Goal: Task Accomplishment & Management: Manage account settings

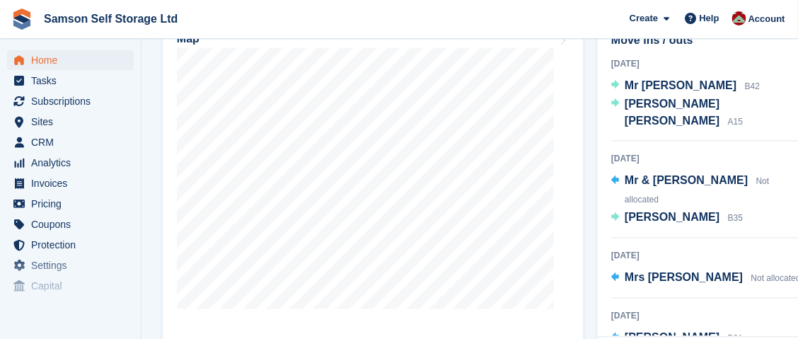
scroll to position [495, 0]
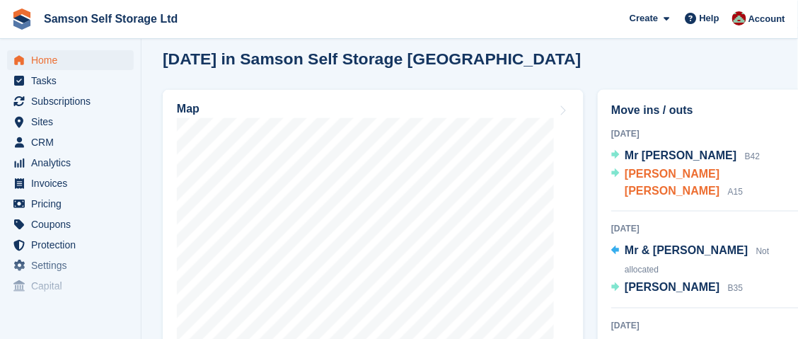
click at [665, 176] on span "Richard Arthur Eden Douglas Taylor" at bounding box center [672, 182] width 95 height 29
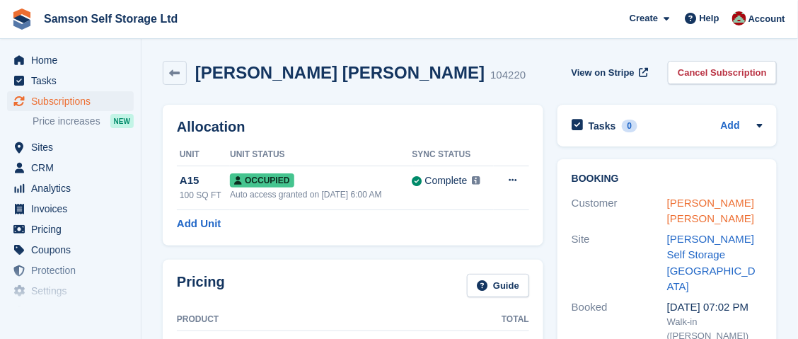
click at [707, 213] on link "Richard Arthur Eden Douglas Taylor" at bounding box center [710, 211] width 87 height 28
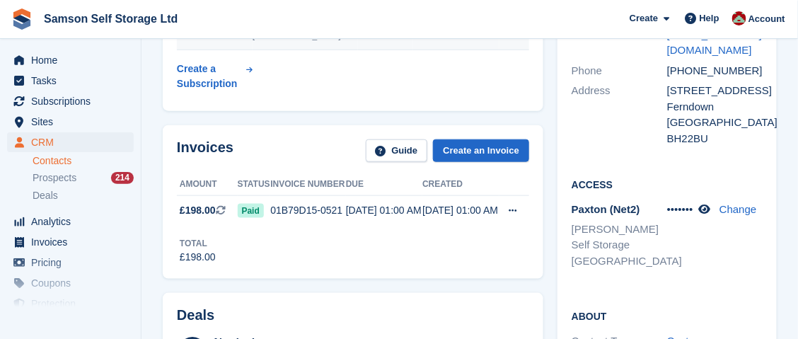
scroll to position [353, 0]
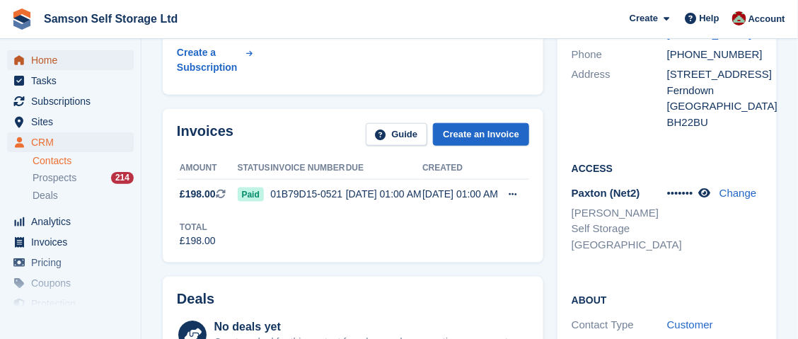
click at [53, 67] on span "Home" at bounding box center [73, 60] width 85 height 20
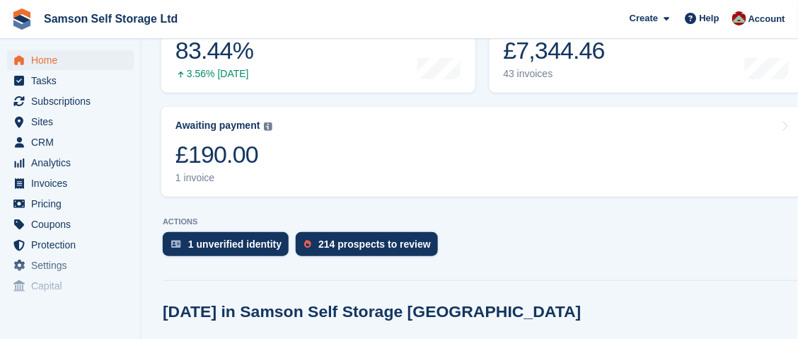
scroll to position [212, 0]
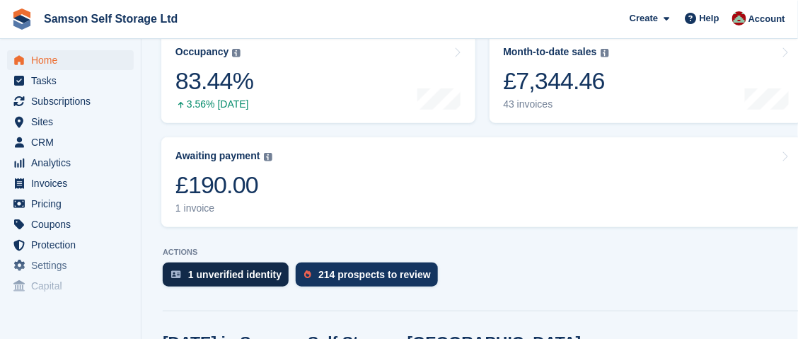
click at [219, 274] on div "1 unverified identity" at bounding box center [234, 274] width 93 height 11
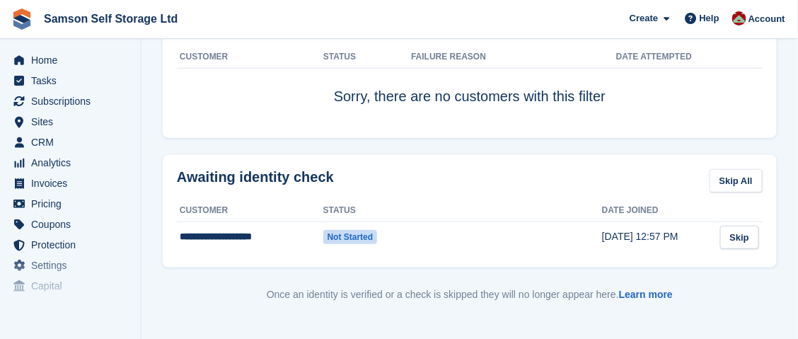
scroll to position [141, 0]
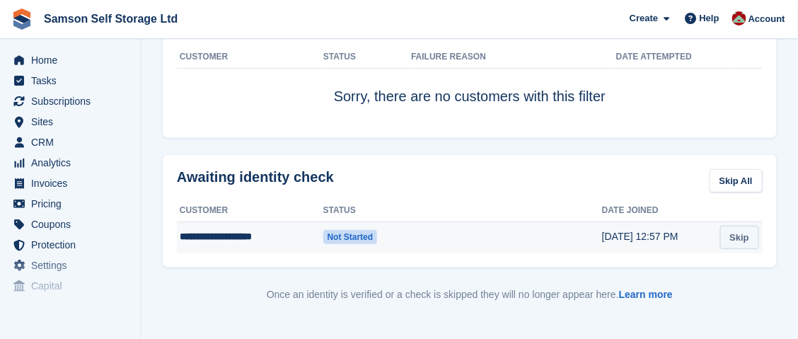
click at [741, 239] on link "Skip" at bounding box center [740, 237] width 39 height 23
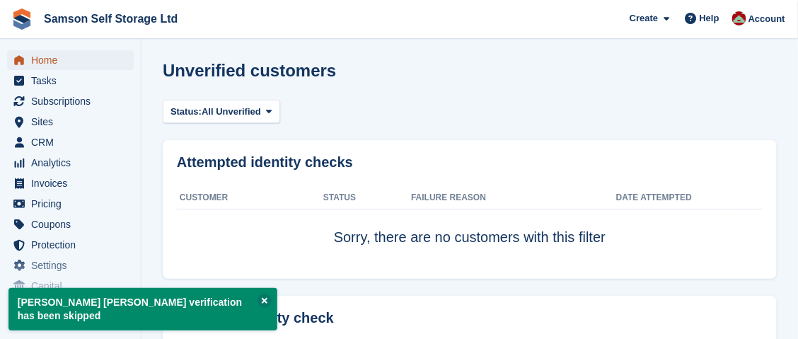
click at [55, 64] on span "Home" at bounding box center [73, 60] width 85 height 20
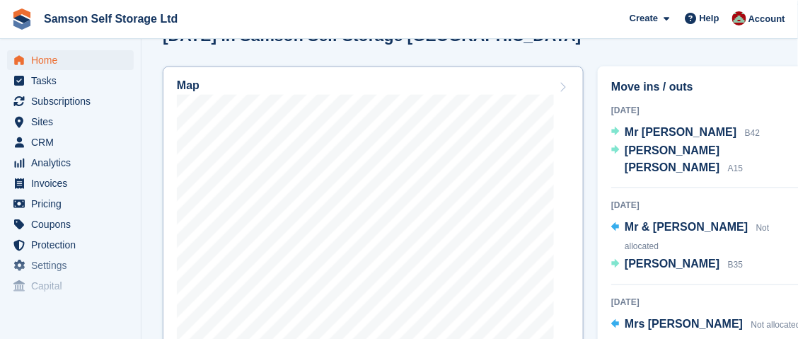
scroll to position [566, 0]
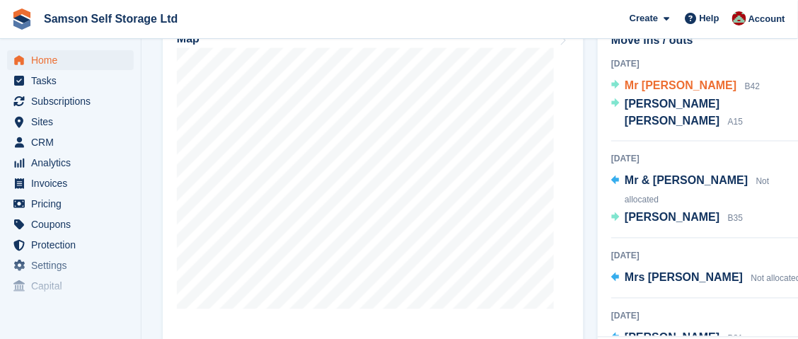
click at [650, 82] on span "Mr [PERSON_NAME]" at bounding box center [681, 85] width 112 height 12
